Goal: Information Seeking & Learning: Learn about a topic

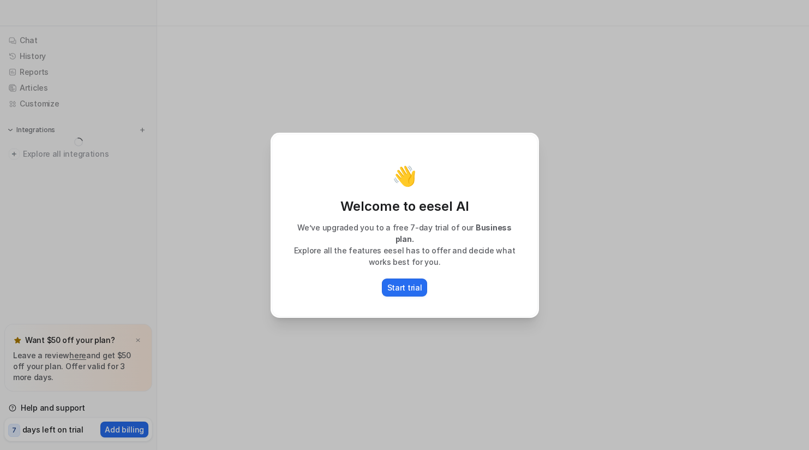
click at [40, 267] on div "👋 Welcome to eesel AI We’ve upgraded you to a free 7-day trial of our Business …" at bounding box center [404, 225] width 809 height 450
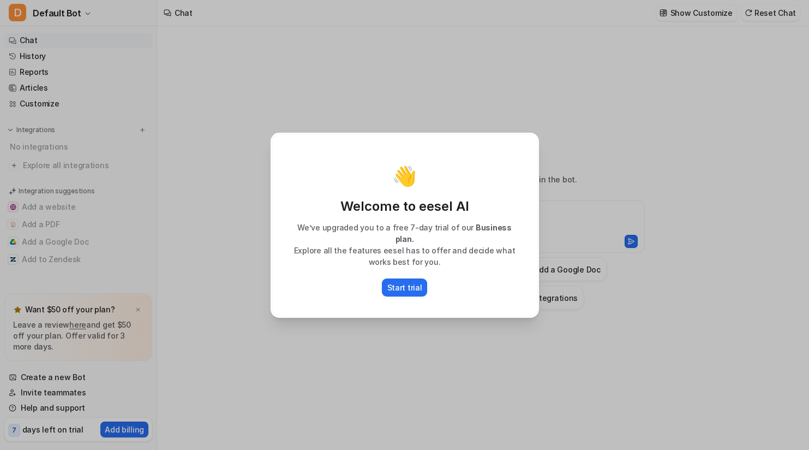
type textarea "**********"
click at [796, 49] on div "👋 Welcome to eesel AI We’ve upgraded you to a free 7-day trial of our Business …" at bounding box center [404, 225] width 809 height 450
click at [392, 283] on p "Start trial" at bounding box center [404, 286] width 35 height 11
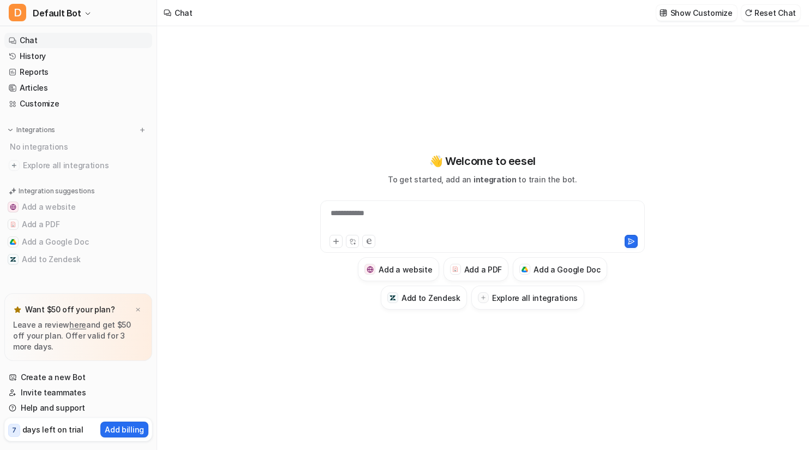
click at [453, 205] on div "**********" at bounding box center [482, 226] width 325 height 52
click at [456, 212] on div at bounding box center [482, 219] width 319 height 25
click at [553, 232] on div "**********" at bounding box center [482, 226] width 325 height 52
click at [544, 217] on div at bounding box center [482, 219] width 319 height 25
paste div
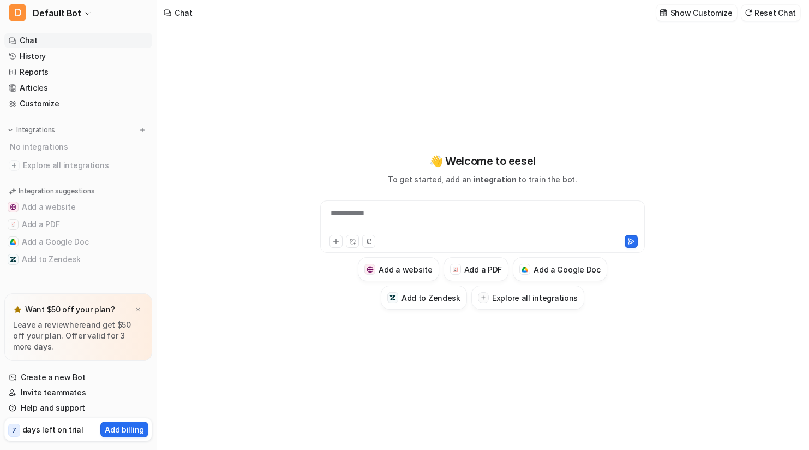
click at [462, 222] on div "**********" at bounding box center [482, 219] width 319 height 25
click at [462, 222] on div at bounding box center [482, 219] width 319 height 25
click at [468, 267] on h3 "Add a PDF" at bounding box center [483, 268] width 38 height 11
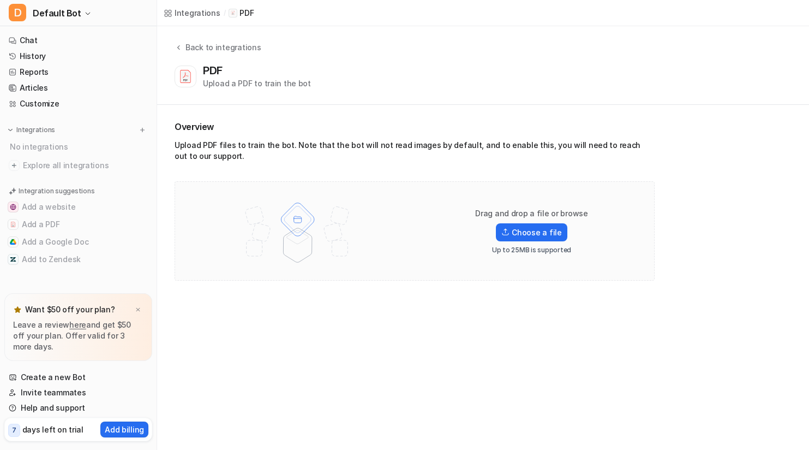
click at [489, 267] on div "Drag and drop a file or browse Choose a file Up to 25MB is supported" at bounding box center [414, 231] width 457 height 76
click at [546, 237] on label "Choose a file" at bounding box center [531, 232] width 71 height 18
click at [547, 238] on label "Choose a file" at bounding box center [531, 232] width 71 height 18
click at [0, 0] on input "Choose a file" at bounding box center [0, 0] width 0 height 0
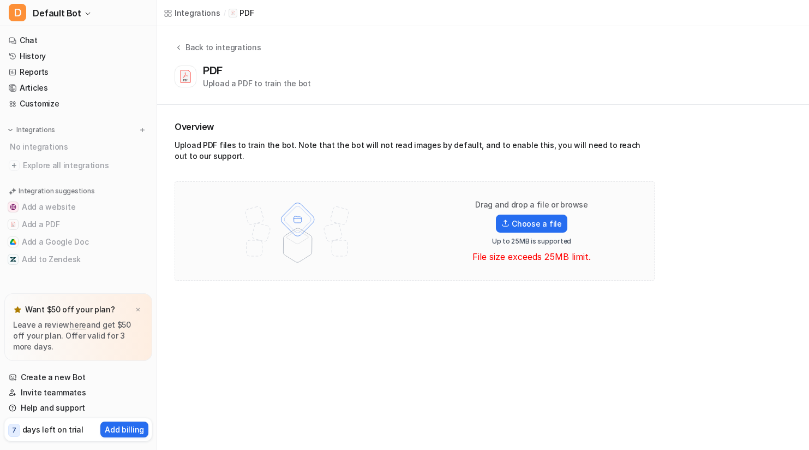
click at [379, 252] on div at bounding box center [297, 231] width 223 height 76
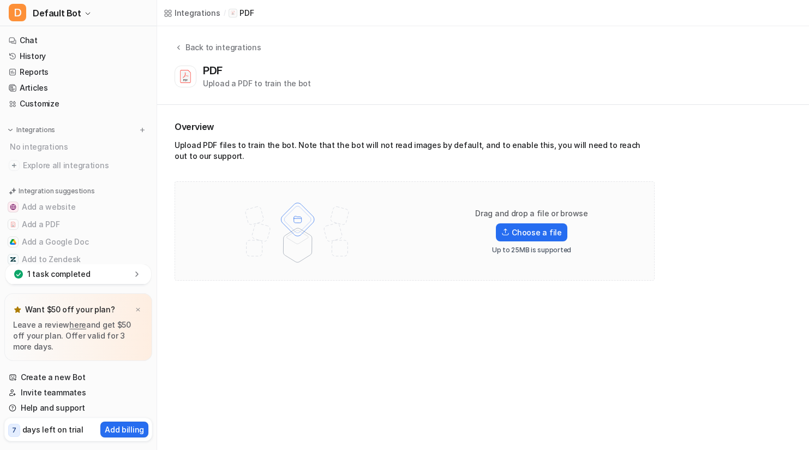
click at [105, 273] on div "1 task completed" at bounding box center [78, 274] width 146 height 20
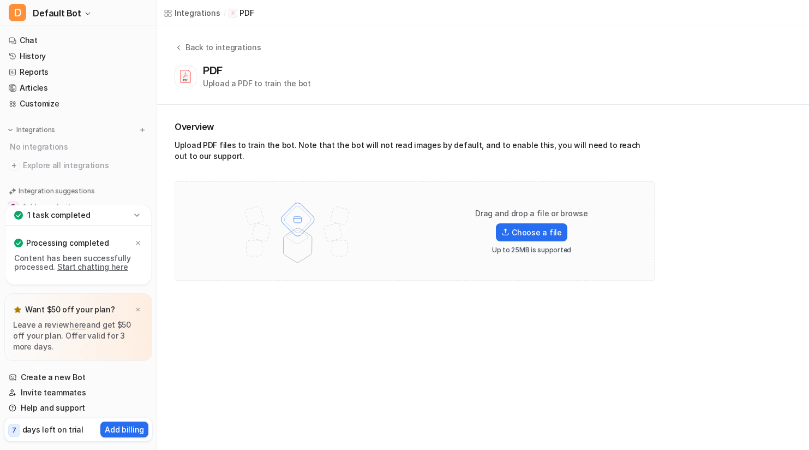
click at [114, 267] on link "Start chatting here" at bounding box center [92, 266] width 71 height 9
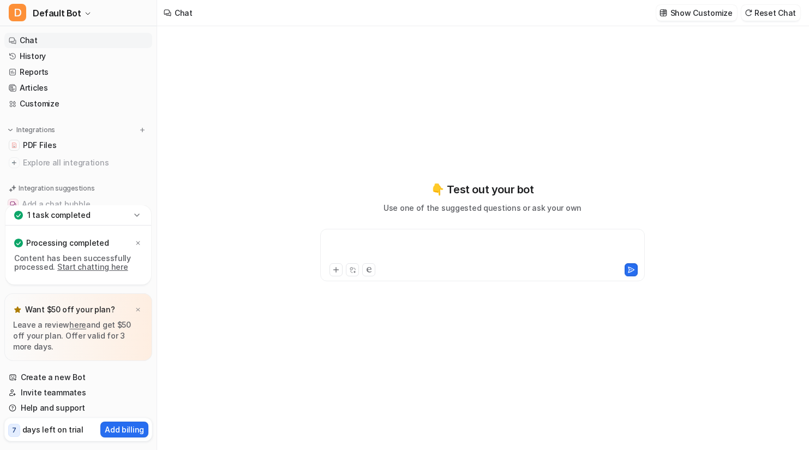
click at [419, 247] on div at bounding box center [482, 248] width 319 height 25
paste div
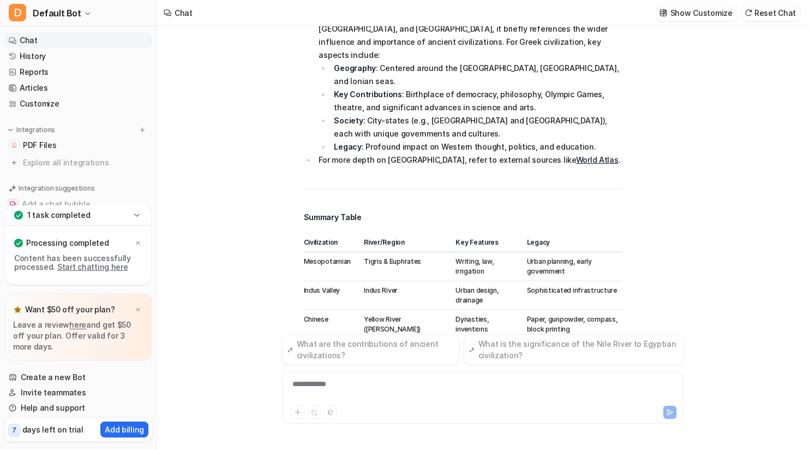
scroll to position [969, 0]
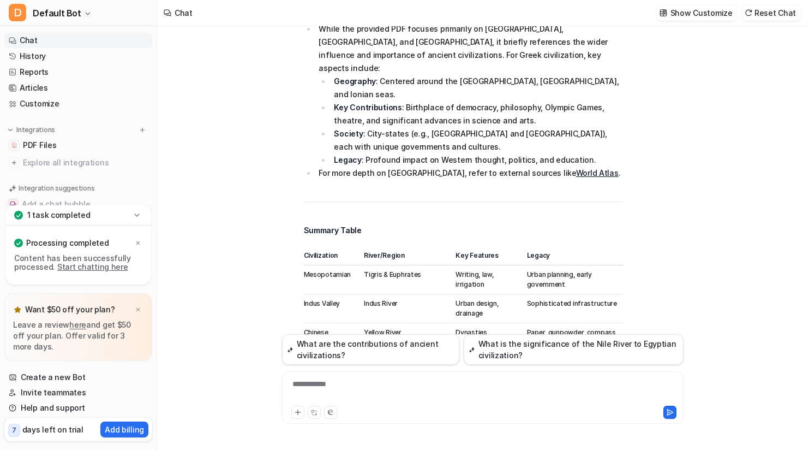
click at [554, 395] on link "Lesson 2 - Ancient Civilizations PDF" at bounding box center [526, 399] width 134 height 9
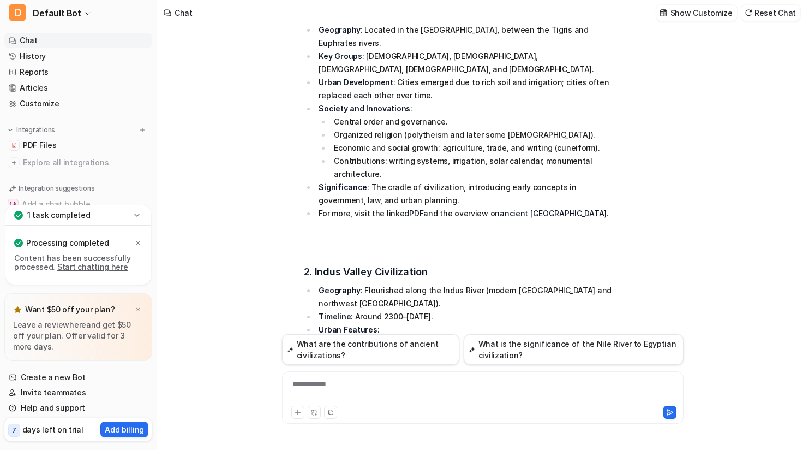
scroll to position [109, 0]
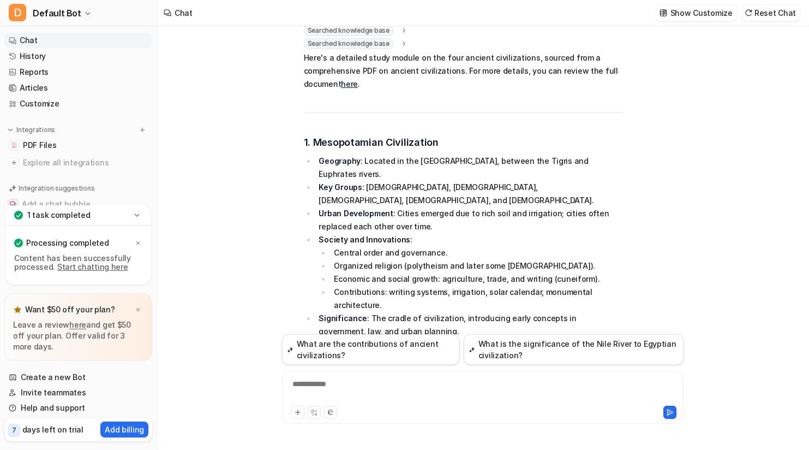
click at [562, 404] on div at bounding box center [483, 410] width 396 height 15
click at [549, 391] on div "**********" at bounding box center [483, 390] width 396 height 25
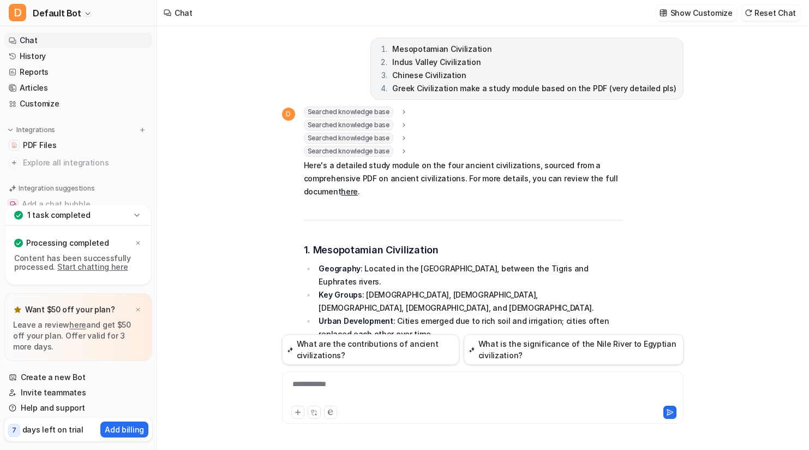
scroll to position [0, 0]
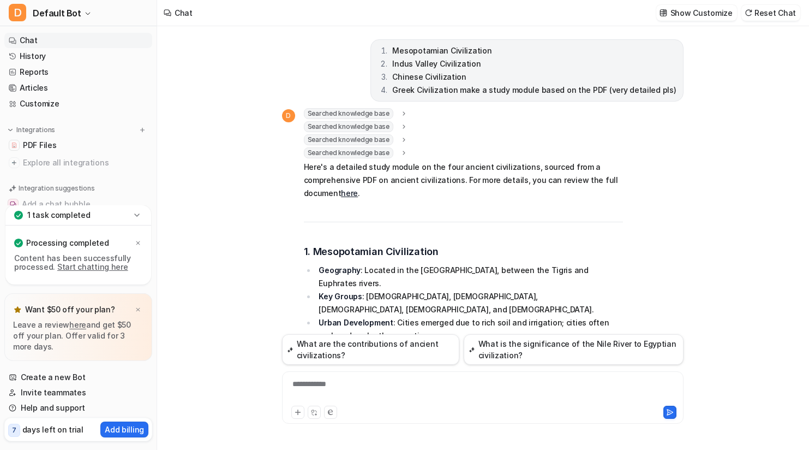
click at [582, 386] on div "**********" at bounding box center [483, 390] width 396 height 25
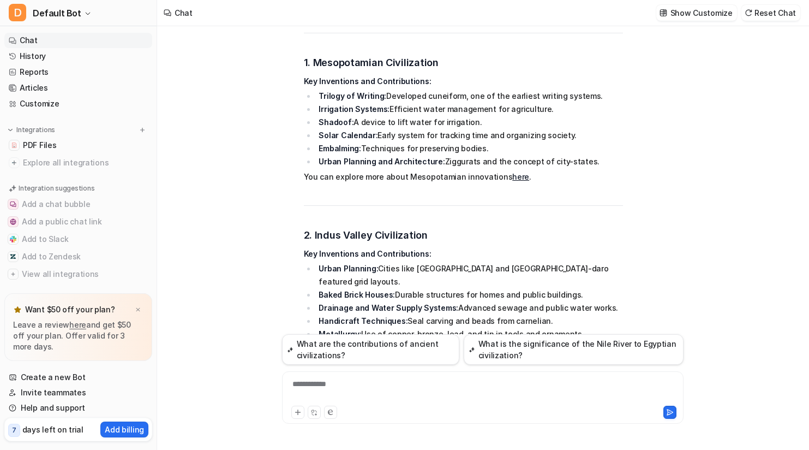
scroll to position [2543, 0]
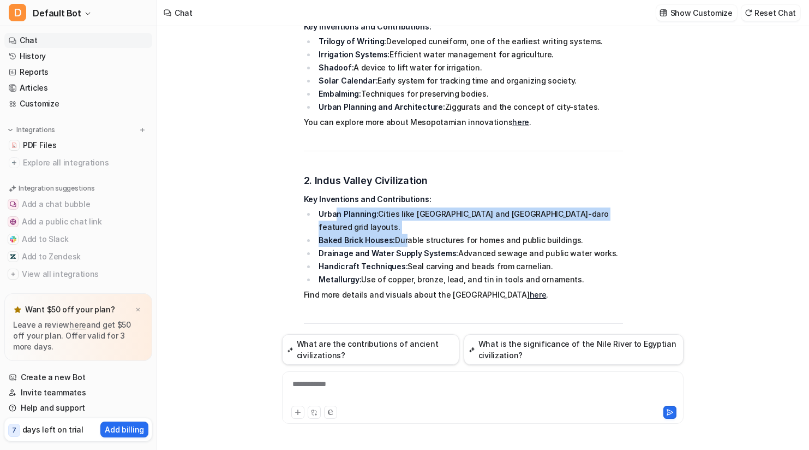
drag, startPoint x: 349, startPoint y: 62, endPoint x: 404, endPoint y: 63, distance: 55.1
click at [404, 207] on ul "Urban Planning: Cities like Harappa and Mohenjo-daro featured grid layouts. Bak…" at bounding box center [463, 246] width 319 height 79
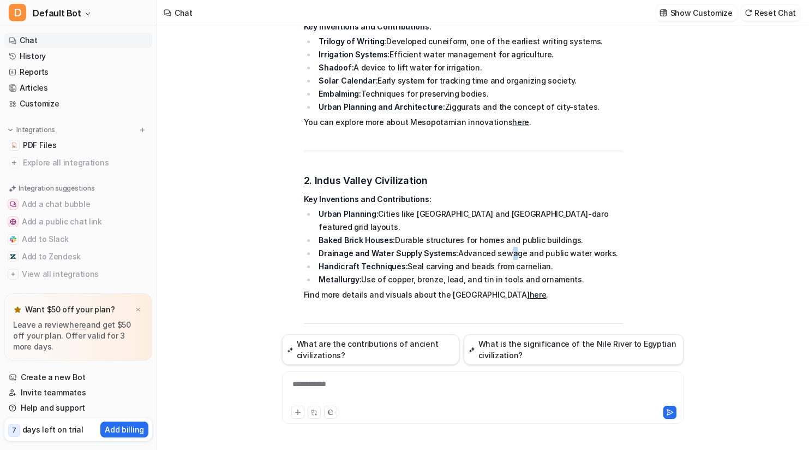
click at [501, 247] on li "Drainage and Water Supply Systems: Advanced sewage and public water works." at bounding box center [469, 253] width 307 height 13
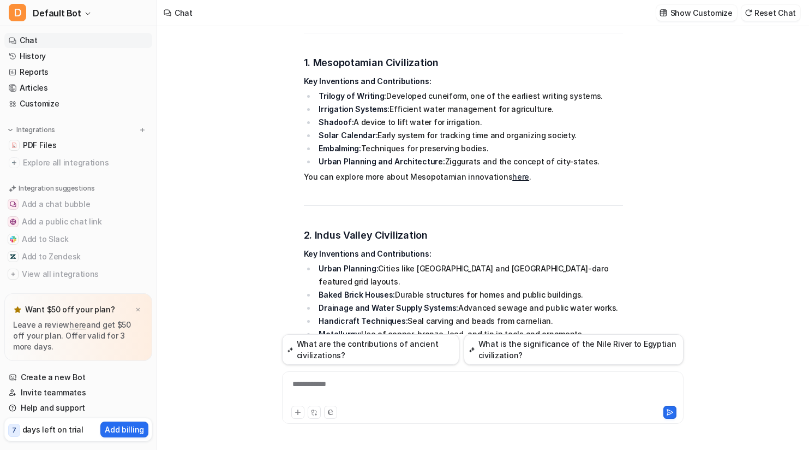
click at [627, 197] on div "D Searched knowledge base search_queries : "Mesopotamian Civilization invention…" at bounding box center [483, 361] width 402 height 858
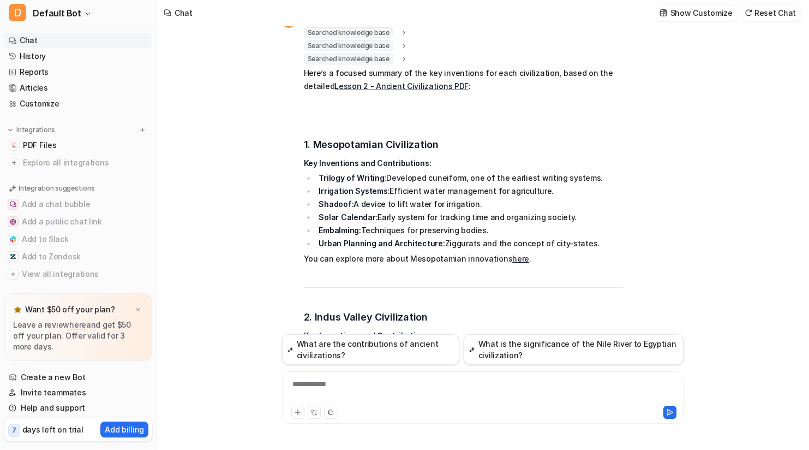
scroll to position [2434, 0]
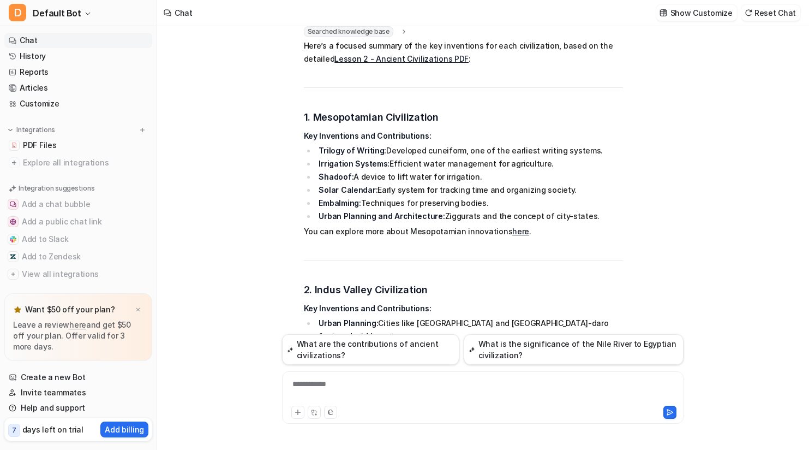
click at [596, 343] on li "Baked Brick Houses: Durable structures for homes and public buildings." at bounding box center [469, 349] width 307 height 13
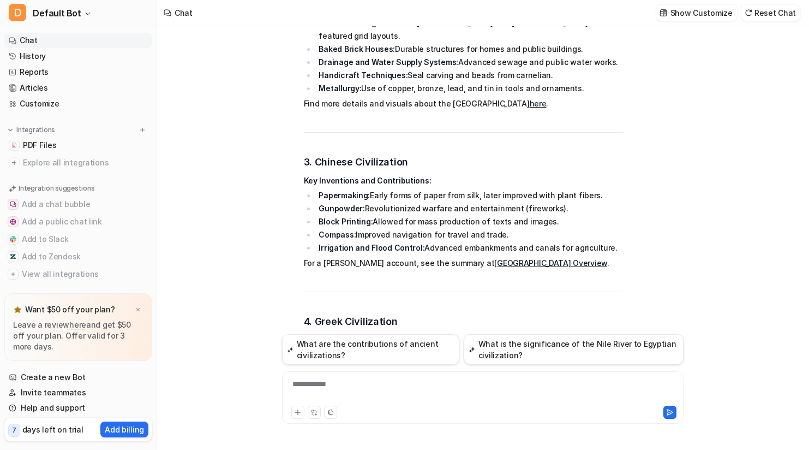
scroll to position [2762, 0]
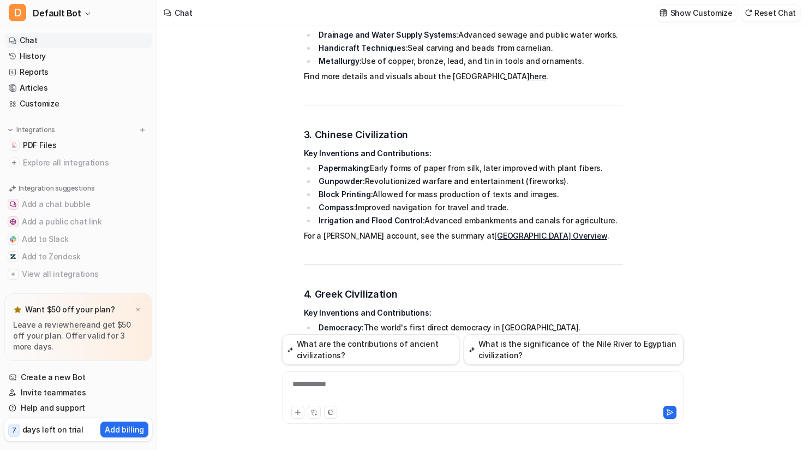
click at [428, 386] on div "**********" at bounding box center [483, 390] width 396 height 25
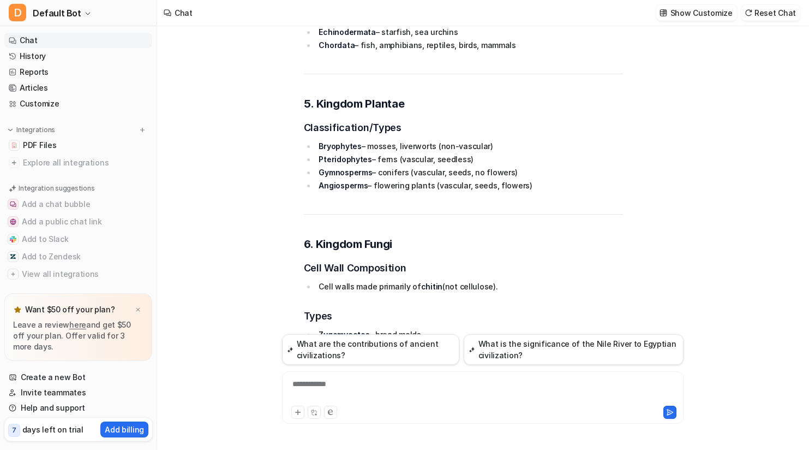
scroll to position [4081, 0]
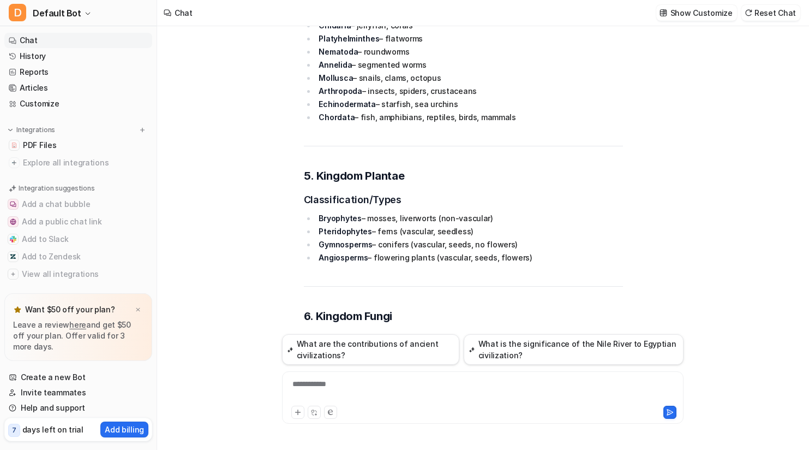
drag, startPoint x: 461, startPoint y: 313, endPoint x: 367, endPoint y: 295, distance: 95.4
click at [367, 295] on span "Here’s a comprehensive, scannable study module on your requested topics: 1. Cla…" at bounding box center [463, 82] width 319 height 1375
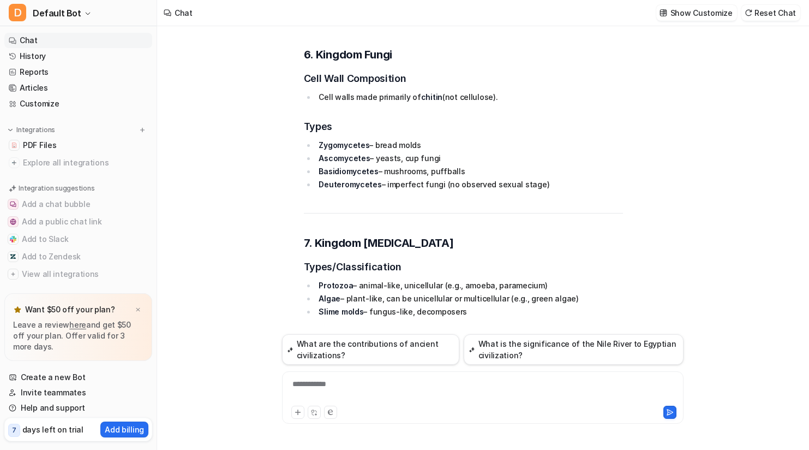
scroll to position [4353, 0]
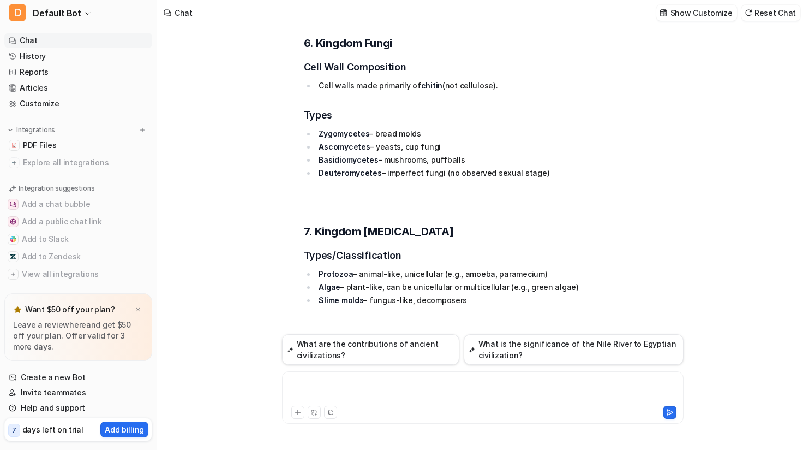
drag, startPoint x: 476, startPoint y: 396, endPoint x: 434, endPoint y: 380, distance: 44.9
click at [474, 394] on div at bounding box center [483, 390] width 396 height 25
click at [296, 414] on icon at bounding box center [298, 412] width 8 height 8
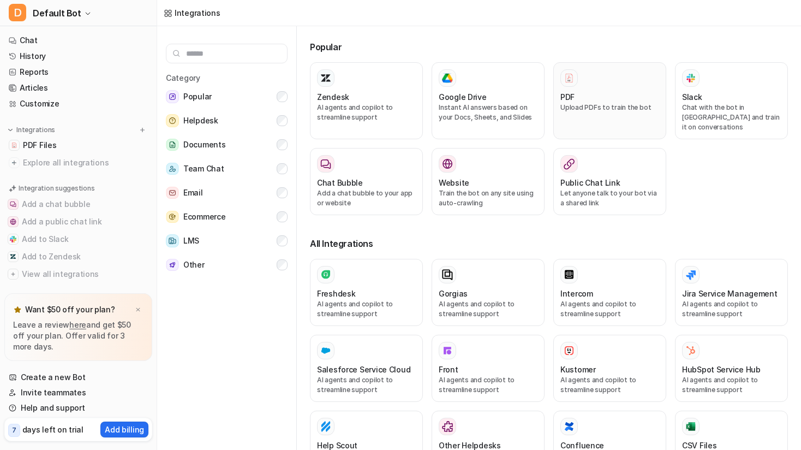
click at [621, 96] on div "PDF" at bounding box center [609, 96] width 99 height 11
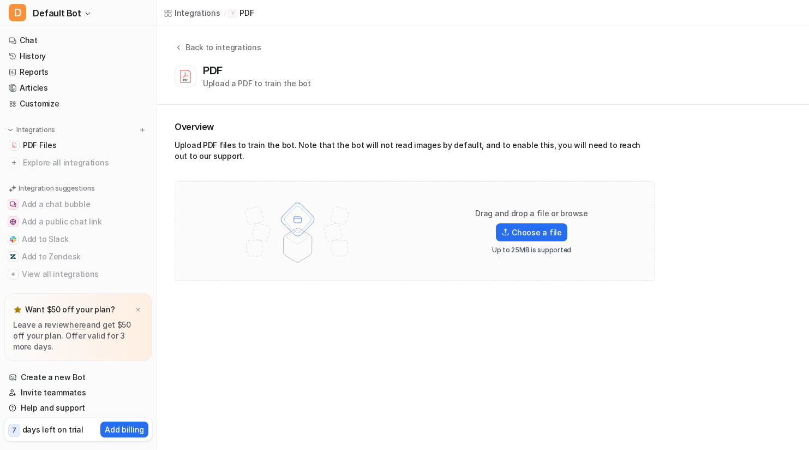
click at [578, 121] on div "Overview Upload PDF files to train the bot. Note that the bot will not read ima…" at bounding box center [483, 200] width 652 height 191
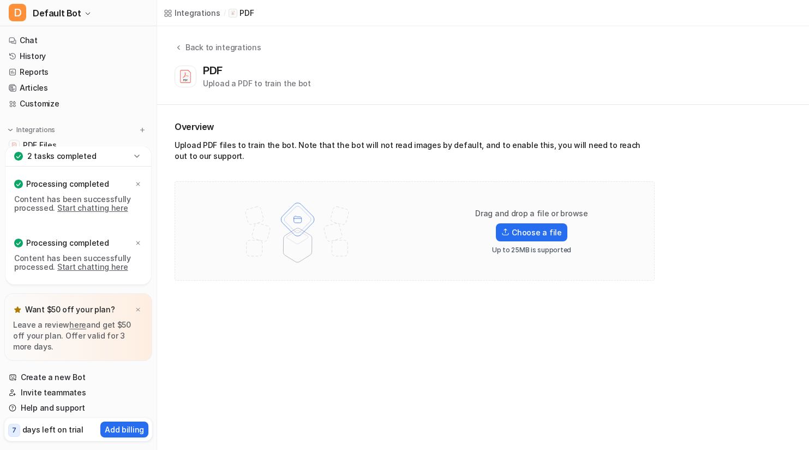
click at [93, 262] on link "Start chatting here" at bounding box center [92, 266] width 71 height 9
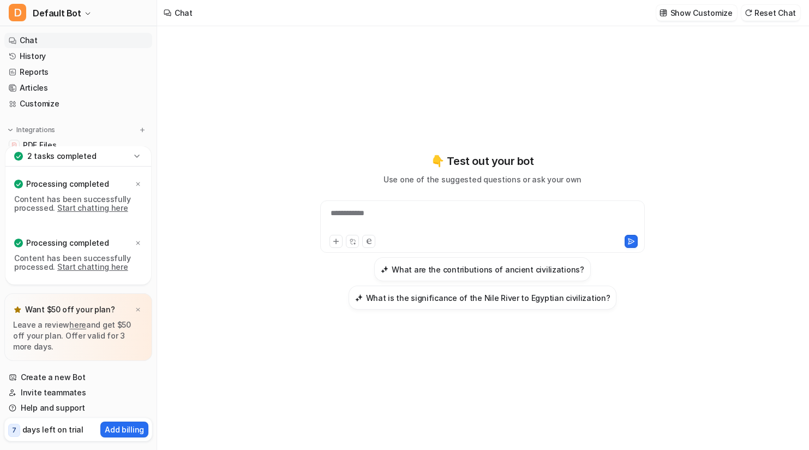
click at [382, 205] on div "**********" at bounding box center [482, 226] width 325 height 52
click at [390, 200] on div "**********" at bounding box center [482, 226] width 325 height 52
click at [382, 208] on div "**********" at bounding box center [482, 219] width 319 height 25
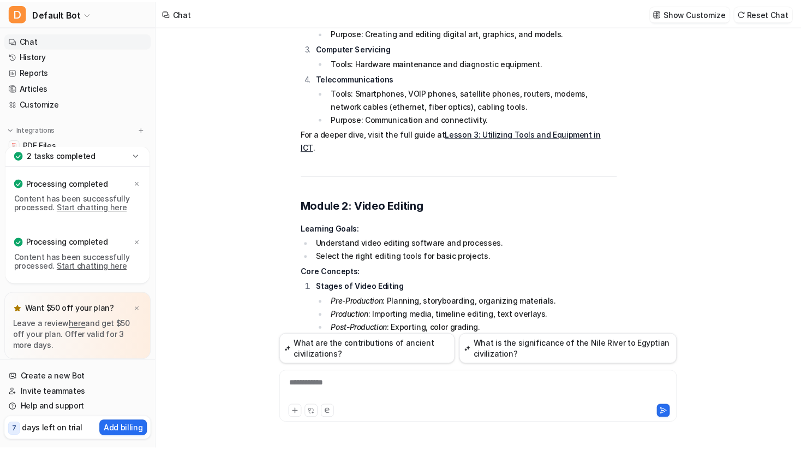
scroll to position [272, 0]
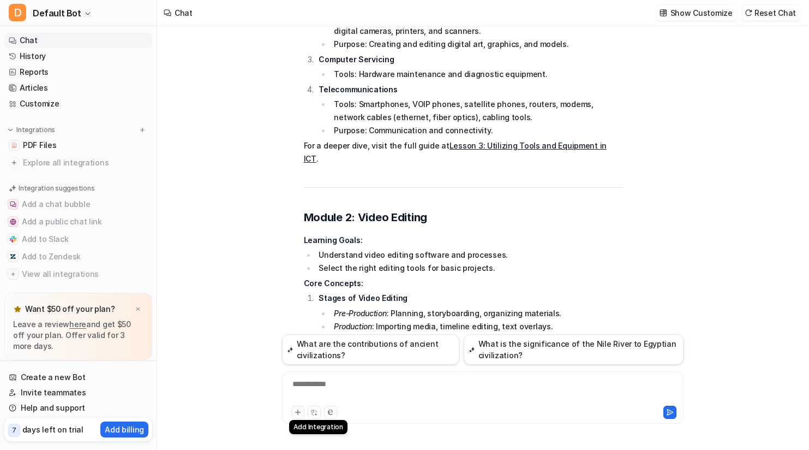
click at [298, 411] on icon at bounding box center [298, 412] width 8 height 8
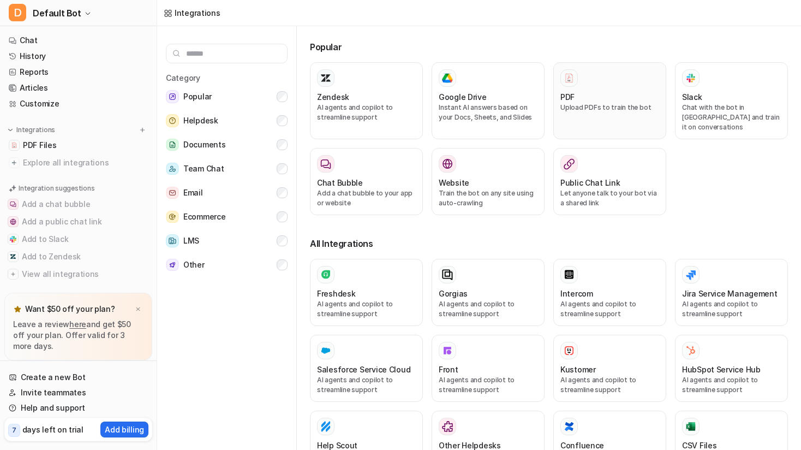
click at [577, 108] on p "Upload PDFs to train the bot" at bounding box center [609, 108] width 99 height 10
click at [587, 110] on p "Upload PDFs to train the bot" at bounding box center [609, 108] width 99 height 10
click at [564, 76] on img at bounding box center [569, 78] width 11 height 10
click at [597, 124] on button "PDF Upload PDFs to train the bot" at bounding box center [609, 100] width 113 height 77
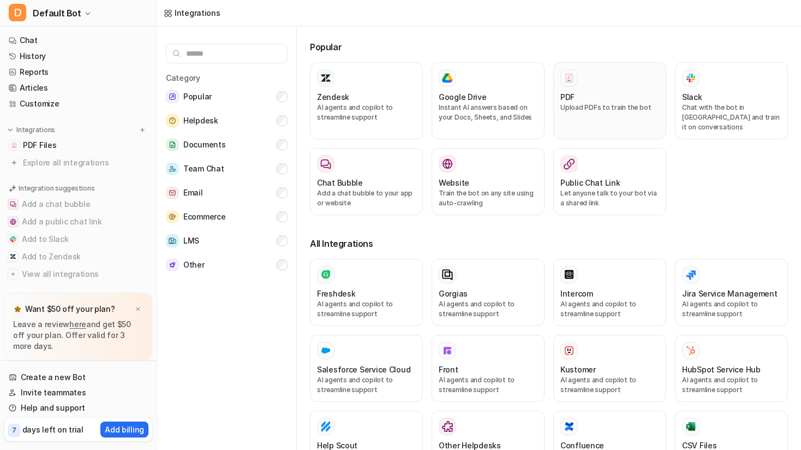
click at [597, 124] on button "PDF Upload PDFs to train the bot" at bounding box center [609, 100] width 113 height 77
click at [596, 122] on button "PDF Upload PDFs to train the bot" at bounding box center [609, 100] width 113 height 77
click at [595, 122] on button "PDF Upload PDFs to train the bot" at bounding box center [609, 100] width 113 height 77
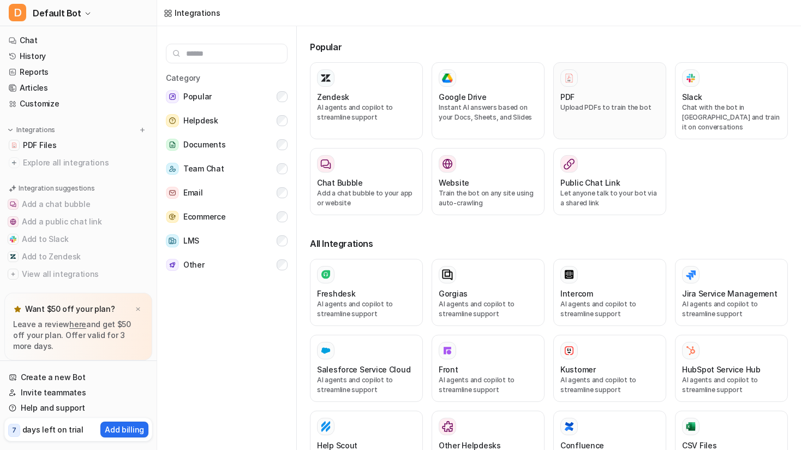
click at [595, 122] on button "PDF Upload PDFs to train the bot" at bounding box center [609, 100] width 113 height 77
click at [83, 145] on link "PDF Files" at bounding box center [78, 144] width 148 height 15
click at [84, 143] on link "PDF Files" at bounding box center [78, 144] width 148 height 15
click at [84, 144] on link "PDF Files" at bounding box center [78, 144] width 148 height 15
click at [110, 203] on button "Add a chat bubble" at bounding box center [78, 203] width 148 height 17
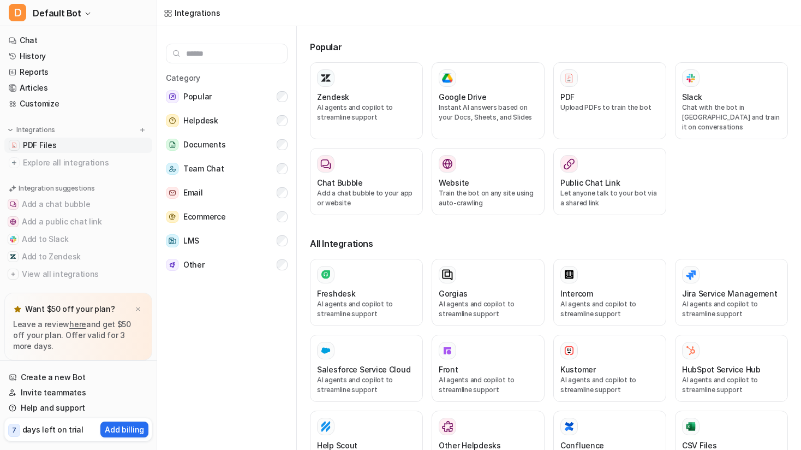
drag, startPoint x: 81, startPoint y: 158, endPoint x: 83, endPoint y: 151, distance: 8.1
click at [81, 158] on span "Explore all integrations" at bounding box center [85, 162] width 125 height 17
click at [85, 152] on link "PDF Files" at bounding box center [78, 144] width 148 height 15
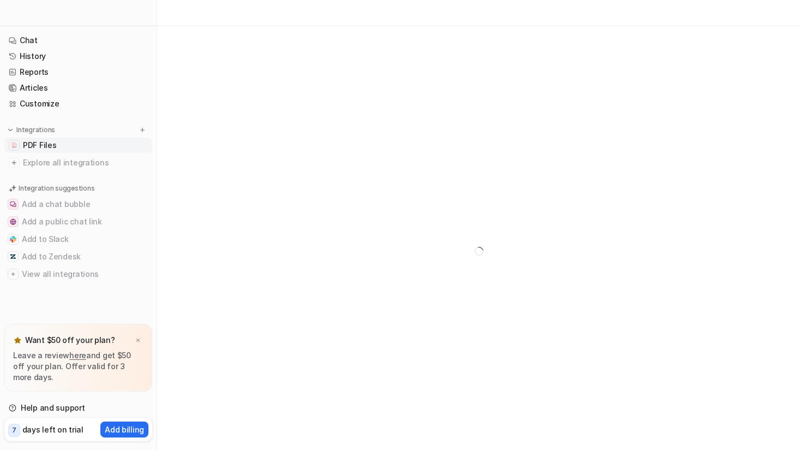
click at [100, 143] on link "PDF Files" at bounding box center [78, 144] width 148 height 15
click at [137, 342] on img at bounding box center [138, 340] width 7 height 7
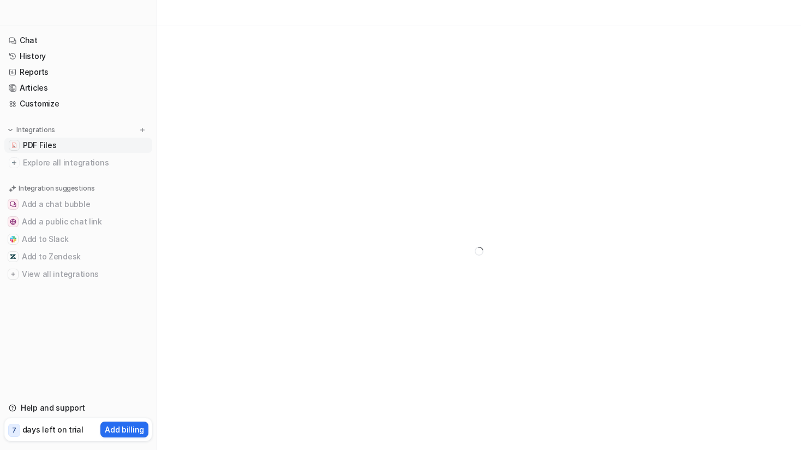
click at [57, 144] on link "PDF Files" at bounding box center [78, 144] width 148 height 15
click at [57, 145] on link "PDF Files" at bounding box center [78, 144] width 148 height 15
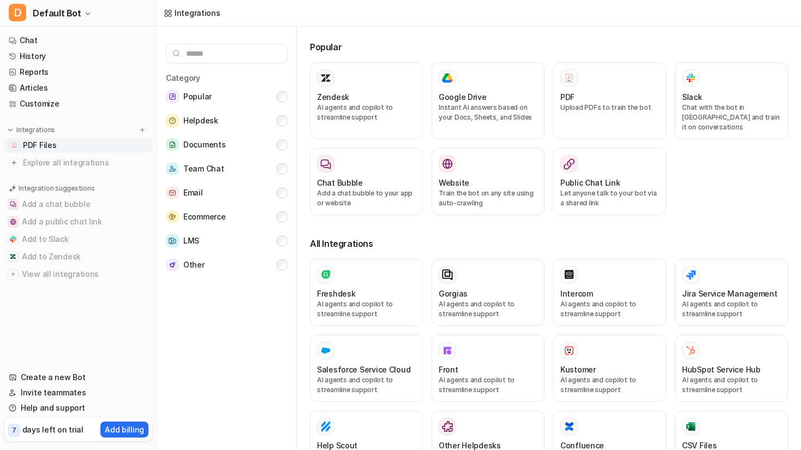
click at [100, 141] on link "PDF Files" at bounding box center [78, 144] width 148 height 15
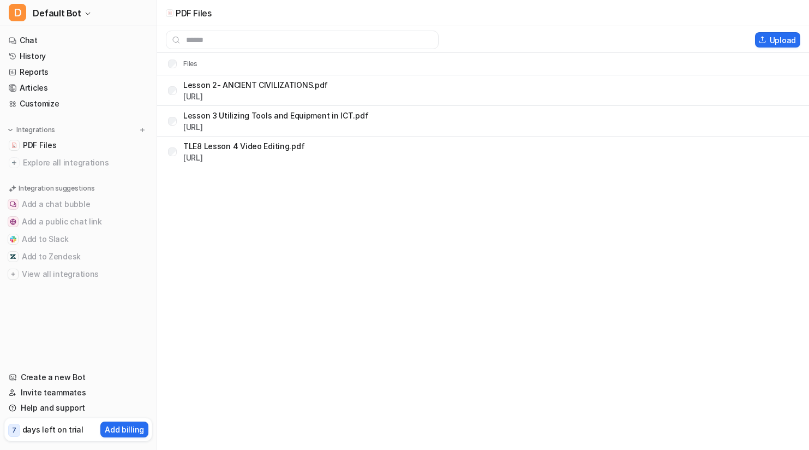
drag, startPoint x: 577, startPoint y: 96, endPoint x: 698, endPoint y: 121, distance: 124.2
click at [666, 160] on tbody "Lesson 2- ANCIENT CIVILIZATIONS.pdf [URL] Lesson 3 Utilizing Tools and Equipmen…" at bounding box center [483, 121] width 652 height 92
click at [781, 41] on button "Upload" at bounding box center [777, 39] width 45 height 15
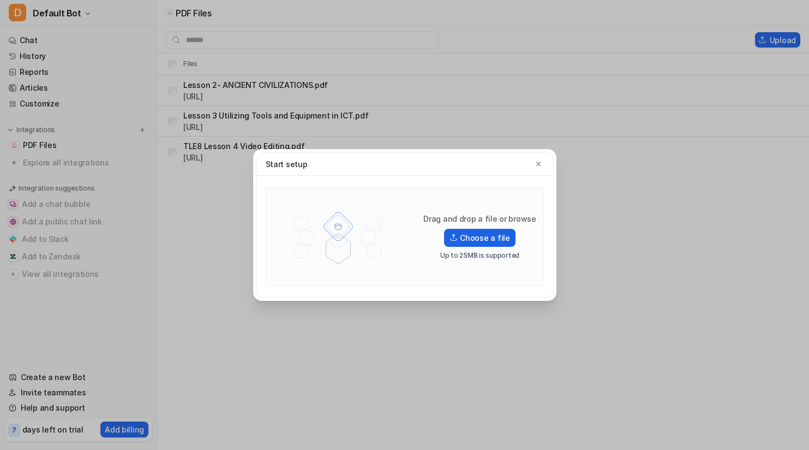
click at [478, 236] on label "Choose a file" at bounding box center [479, 238] width 71 height 18
click at [0, 0] on input "Choose a file" at bounding box center [0, 0] width 0 height 0
click at [481, 239] on label "Choose a file" at bounding box center [479, 238] width 71 height 18
click at [0, 0] on input "Choose a file" at bounding box center [0, 0] width 0 height 0
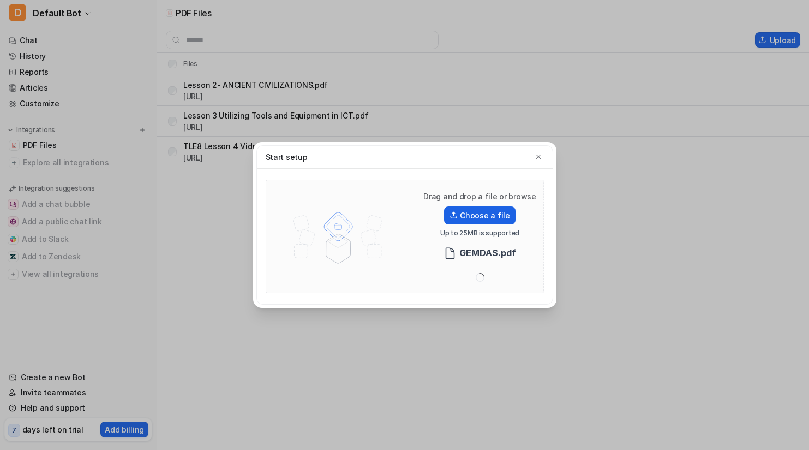
click at [492, 219] on label "Choose a file" at bounding box center [479, 215] width 71 height 18
click at [0, 0] on input "Choose a file" at bounding box center [0, 0] width 0 height 0
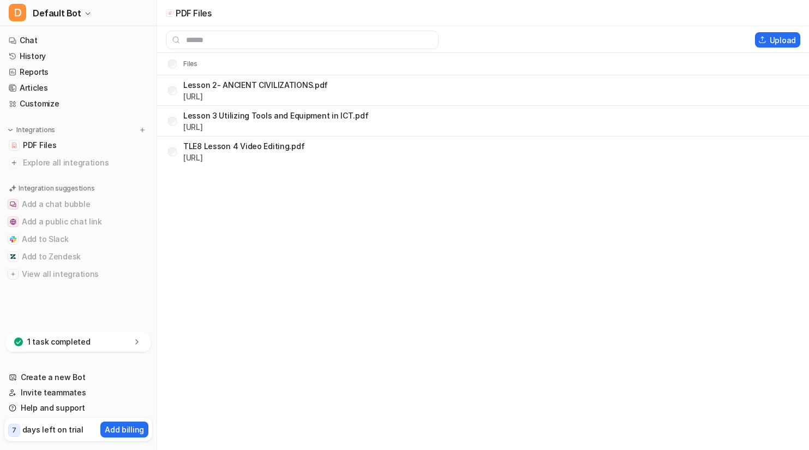
click at [122, 347] on div "1 task completed" at bounding box center [78, 342] width 146 height 20
click at [105, 335] on link "Start chatting here" at bounding box center [92, 334] width 71 height 9
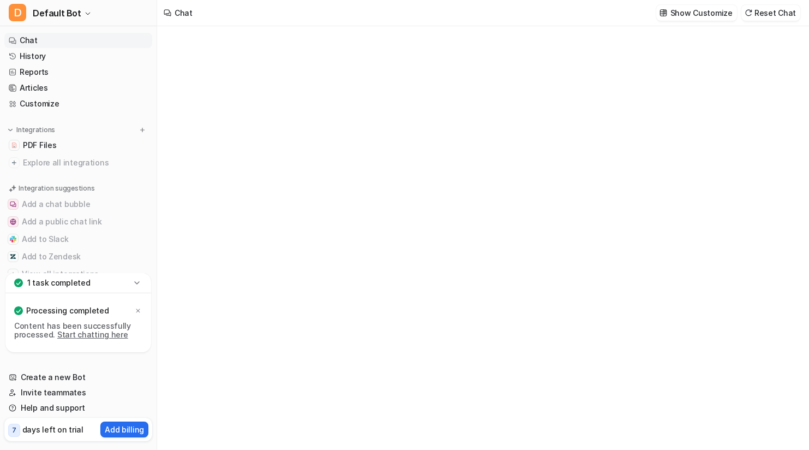
type textarea "**********"
click at [499, 238] on div at bounding box center [482, 248] width 319 height 25
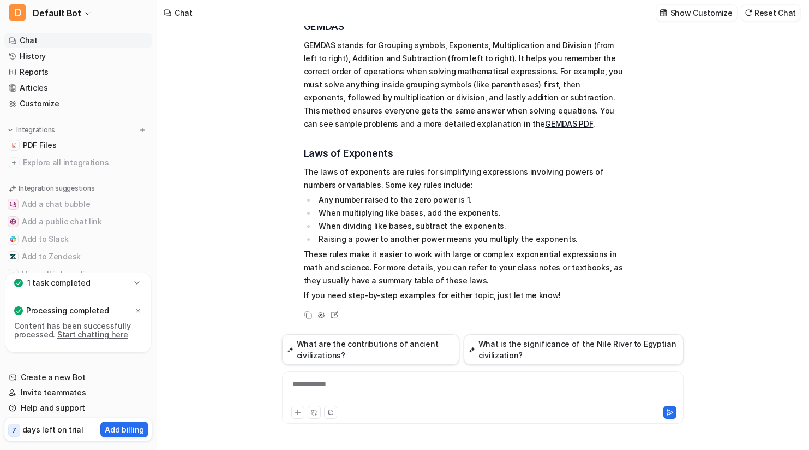
scroll to position [109, 0]
click at [428, 377] on div "**********" at bounding box center [483, 397] width 402 height 52
click at [423, 391] on div "**********" at bounding box center [483, 390] width 396 height 25
paste div
click at [295, 407] on button at bounding box center [297, 411] width 13 height 13
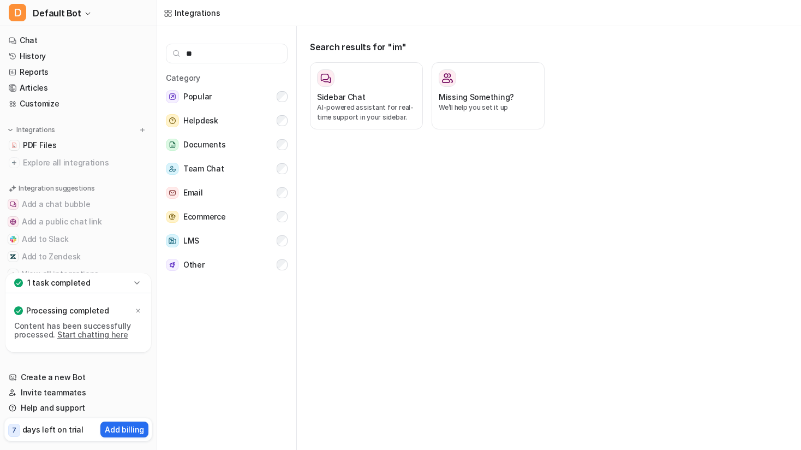
type input "*"
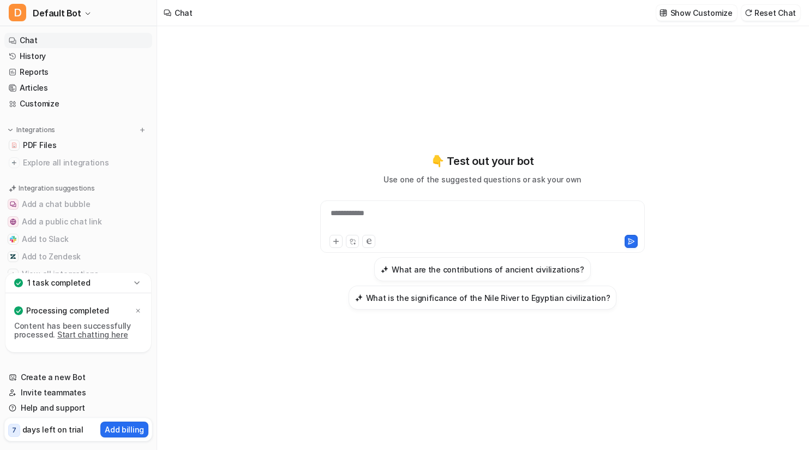
scroll to position [84, 0]
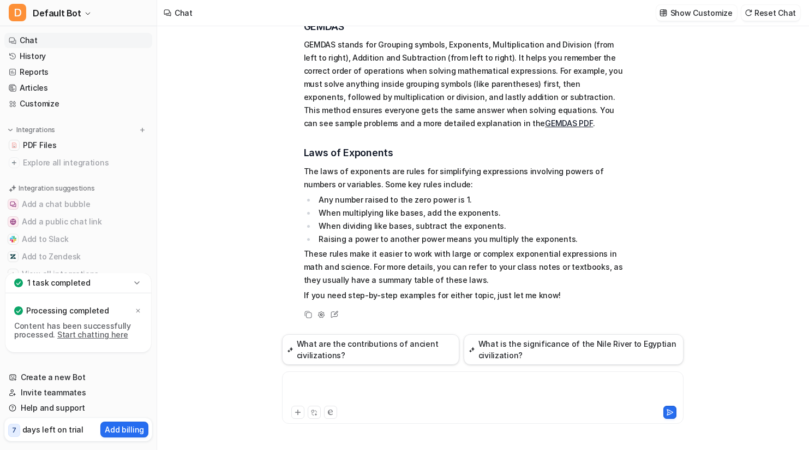
click at [435, 385] on div at bounding box center [483, 390] width 396 height 25
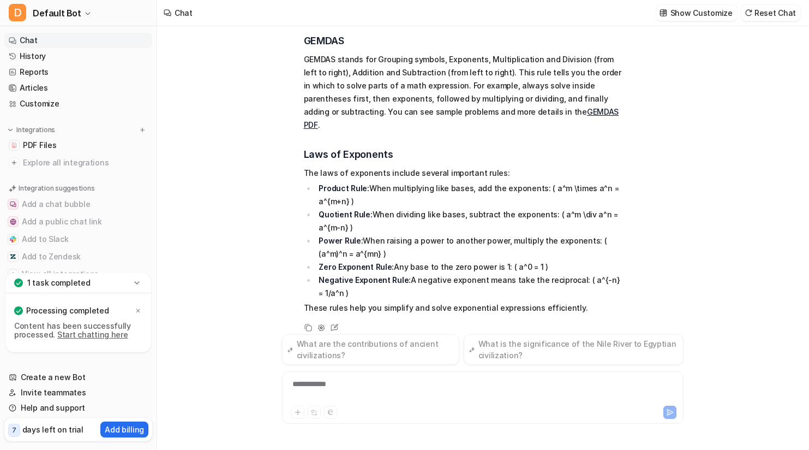
scroll to position [481, 0]
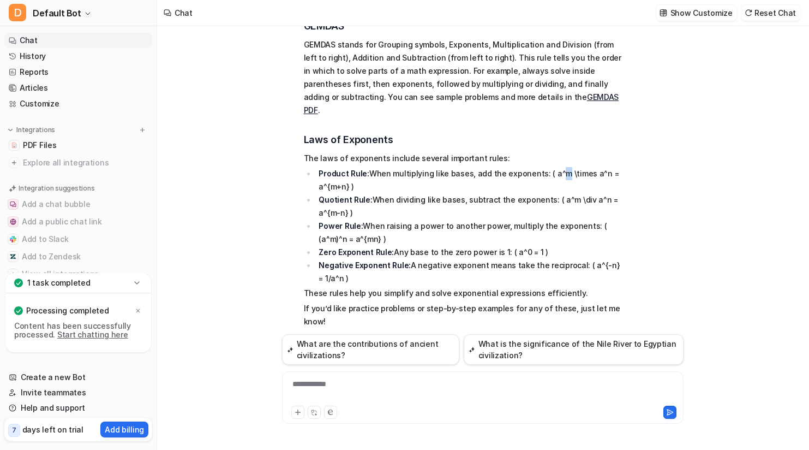
drag, startPoint x: 553, startPoint y: 158, endPoint x: 547, endPoint y: 164, distance: 7.7
click at [547, 167] on li "Product Rule: When multiplying like bases, add the exponents: ( a^m \times a^n …" at bounding box center [469, 180] width 307 height 26
drag, startPoint x: 541, startPoint y: 161, endPoint x: 583, endPoint y: 169, distance: 42.7
click at [583, 169] on li "Product Rule: When multiplying like bases, add the exponents: ( a^m \times a^n …" at bounding box center [469, 180] width 307 height 26
copy li "( a^m \times a^n = a^{m+n} )"
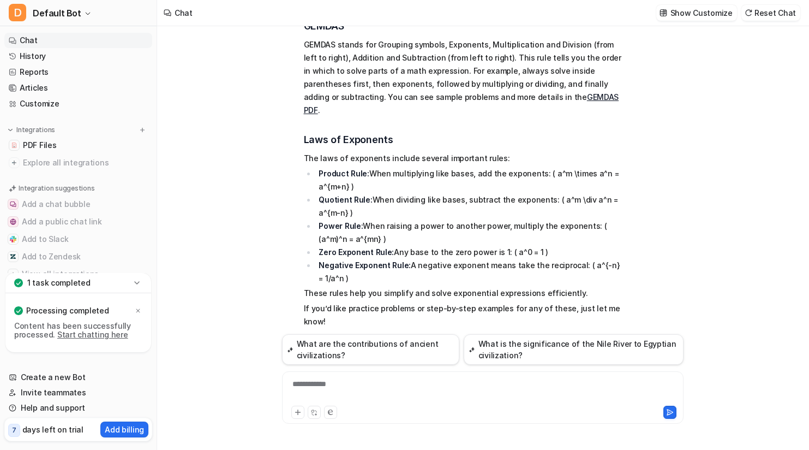
click at [405, 385] on div "**********" at bounding box center [483, 390] width 396 height 25
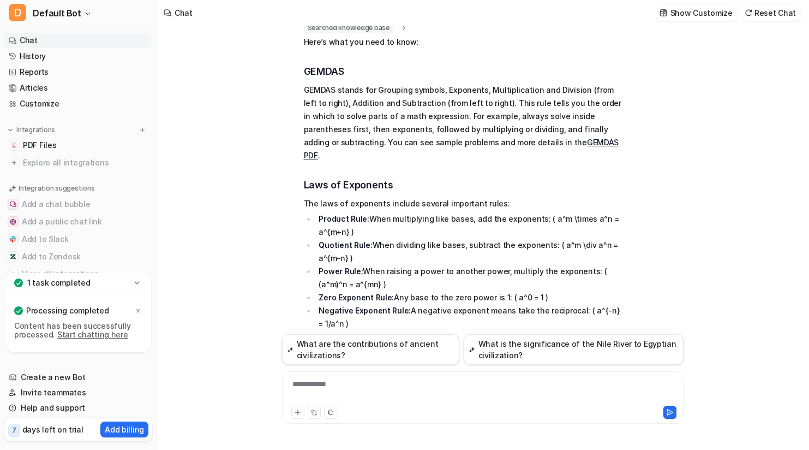
scroll to position [417, 0]
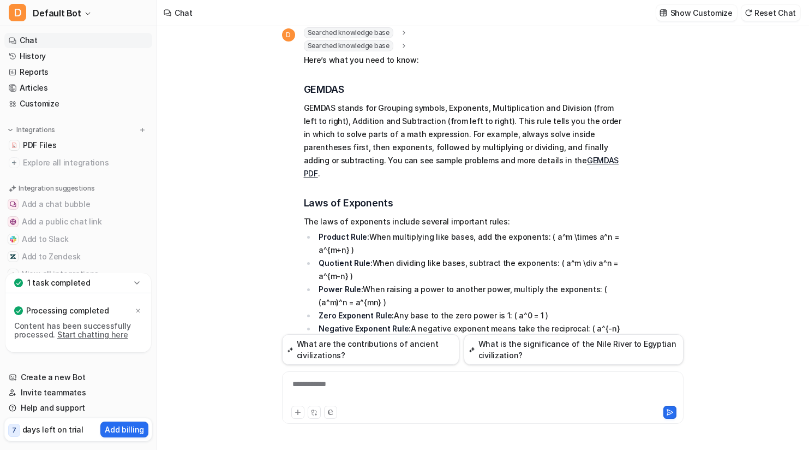
click at [511, 379] on div "**********" at bounding box center [483, 390] width 396 height 25
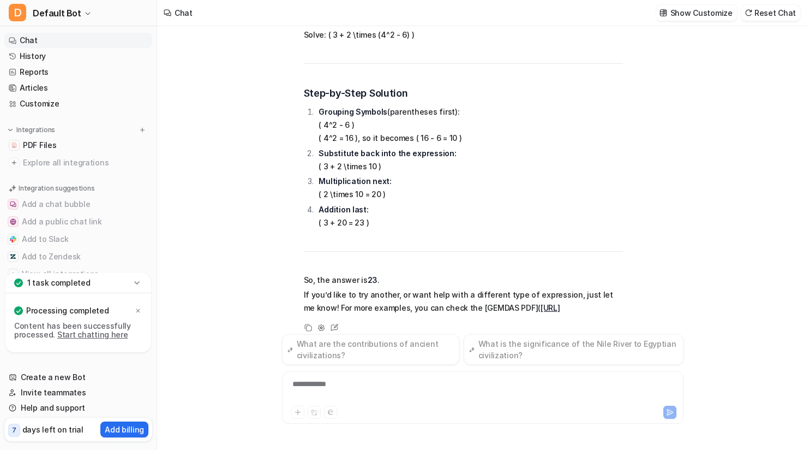
scroll to position [1031, 0]
